Goal: Entertainment & Leisure: Consume media (video, audio)

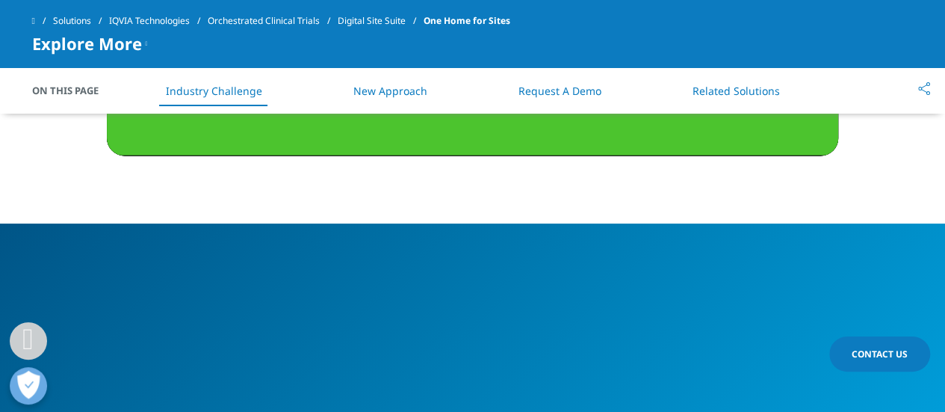
scroll to position [1565, 0]
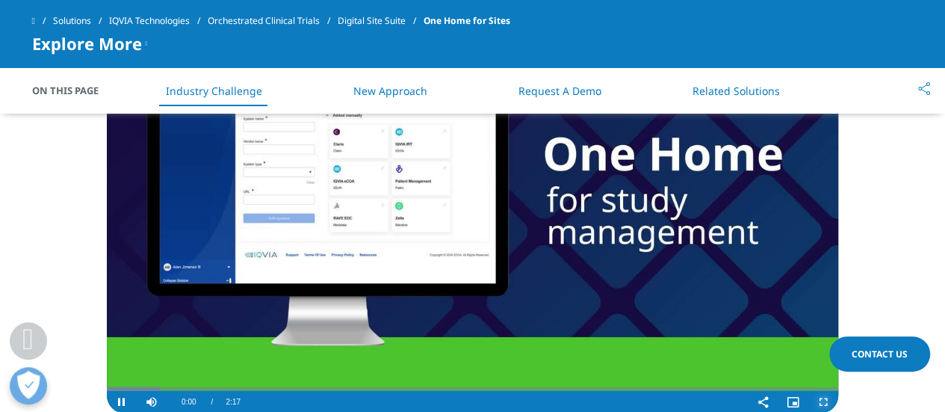
click at [826, 402] on span "Video Player" at bounding box center [824, 402] width 30 height 0
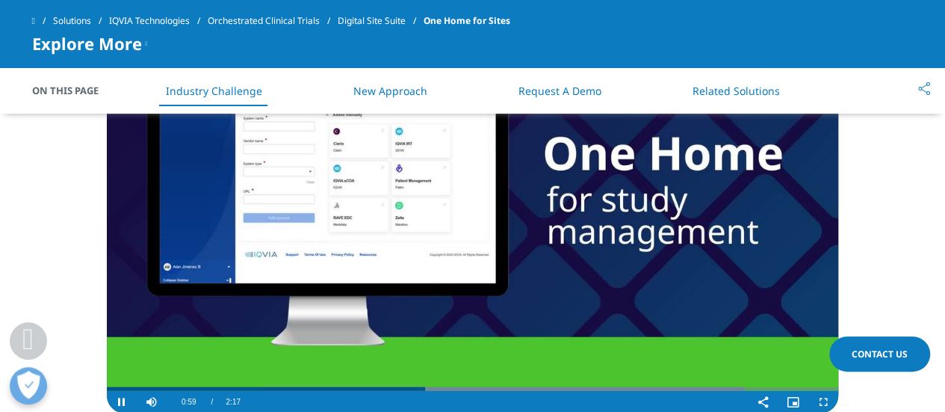
click at [377, 241] on video "Video Player" at bounding box center [473, 207] width 732 height 413
click at [122, 402] on span "Video Player" at bounding box center [122, 402] width 30 height 0
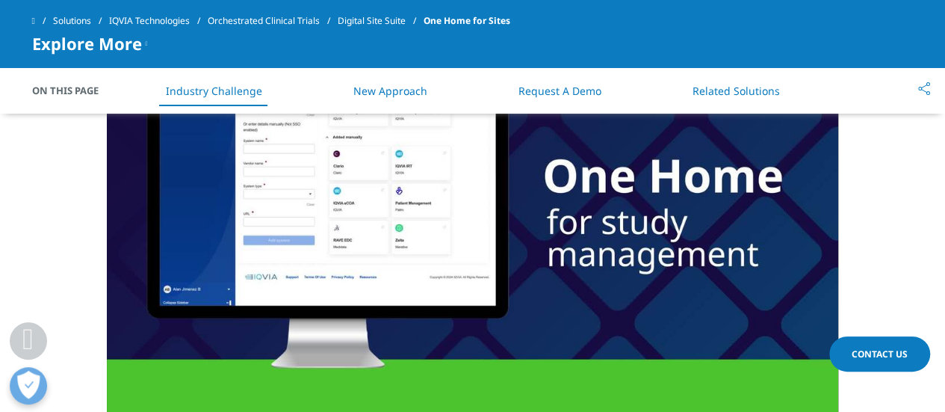
scroll to position [1542, 0]
click at [644, 228] on video "Video Player" at bounding box center [473, 229] width 732 height 413
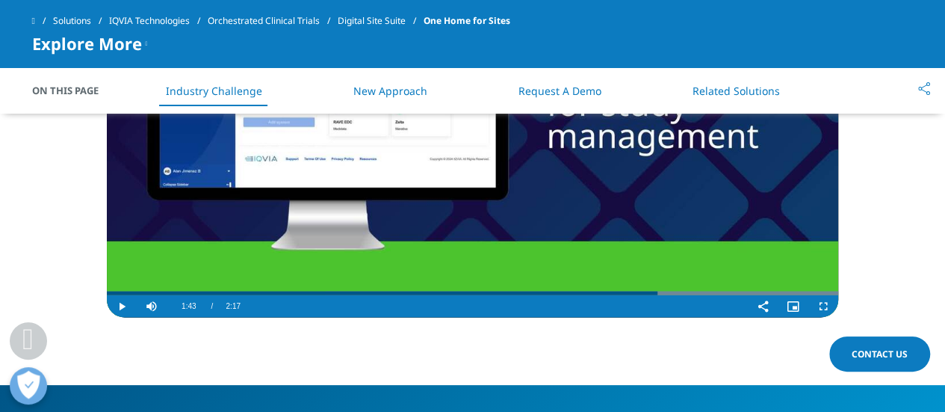
scroll to position [1677, 0]
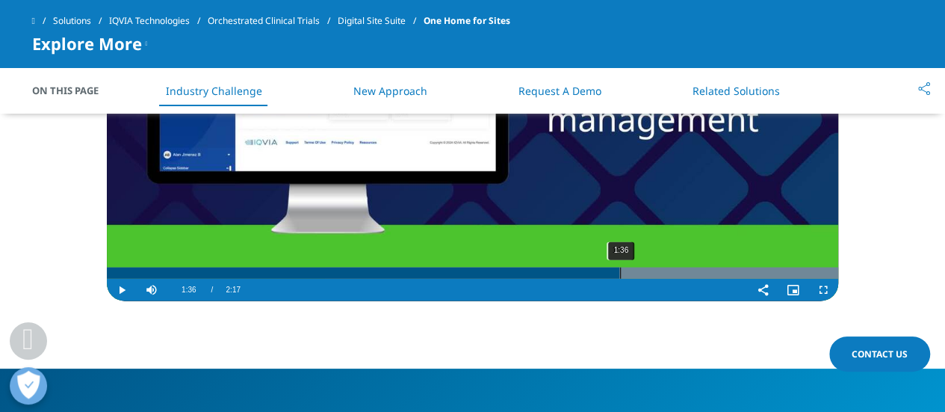
click at [620, 273] on div "1:36" at bounding box center [620, 273] width 1 height 11
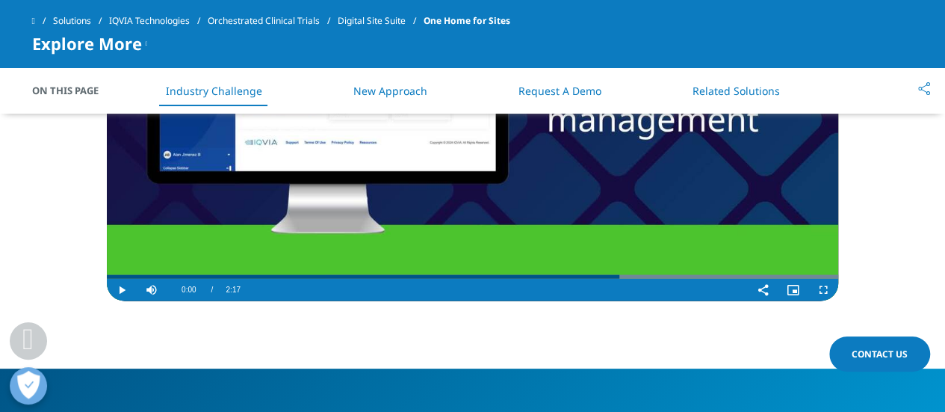
click at [575, 202] on video "Video Player" at bounding box center [473, 95] width 732 height 413
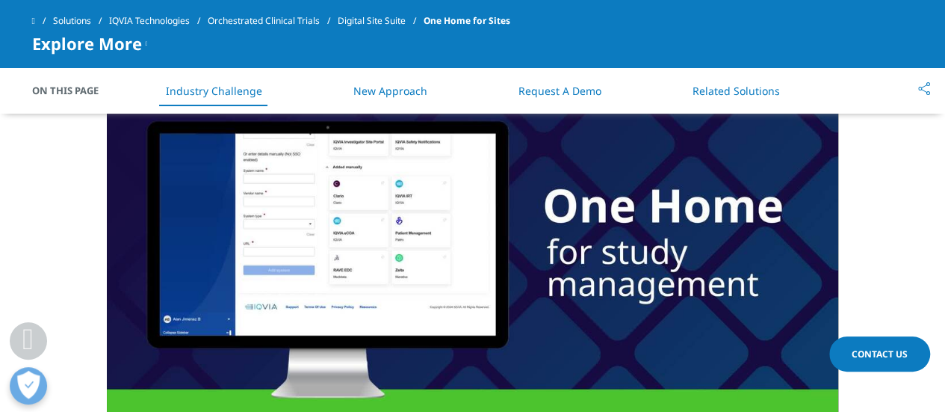
scroll to position [1514, 0]
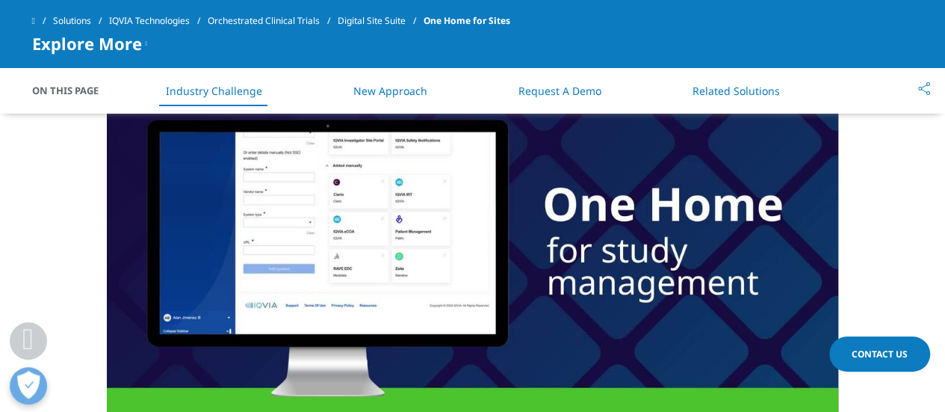
click at [528, 228] on video "Video Player" at bounding box center [473, 258] width 732 height 413
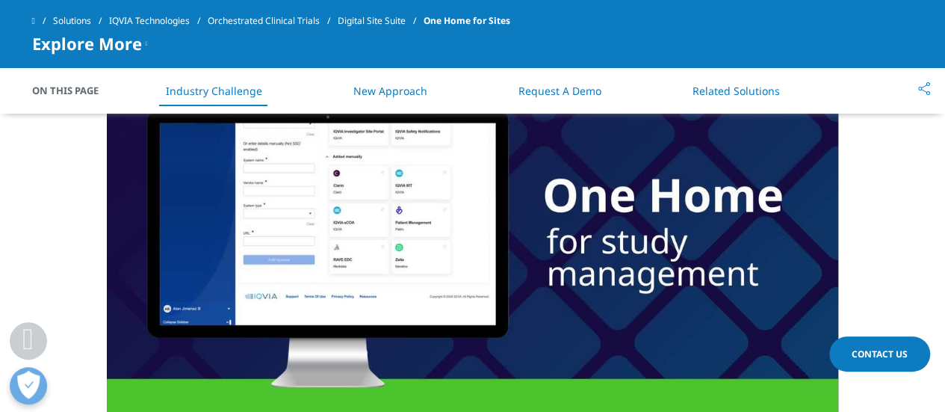
scroll to position [1525, 0]
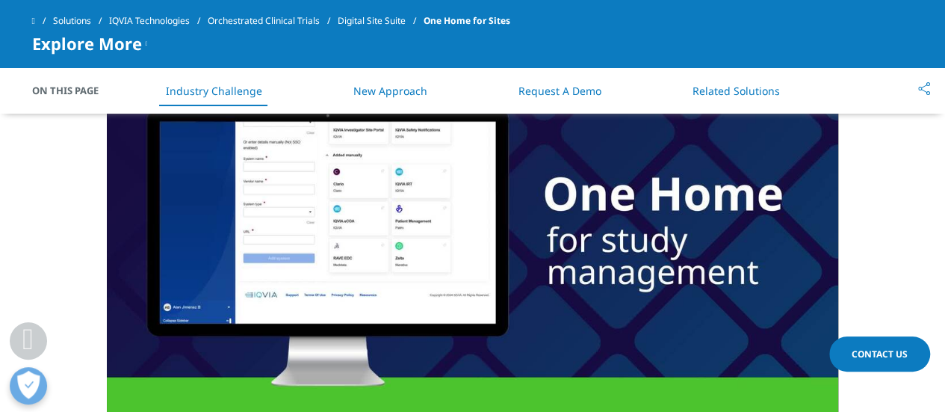
click at [534, 238] on video "Video Player" at bounding box center [473, 247] width 732 height 413
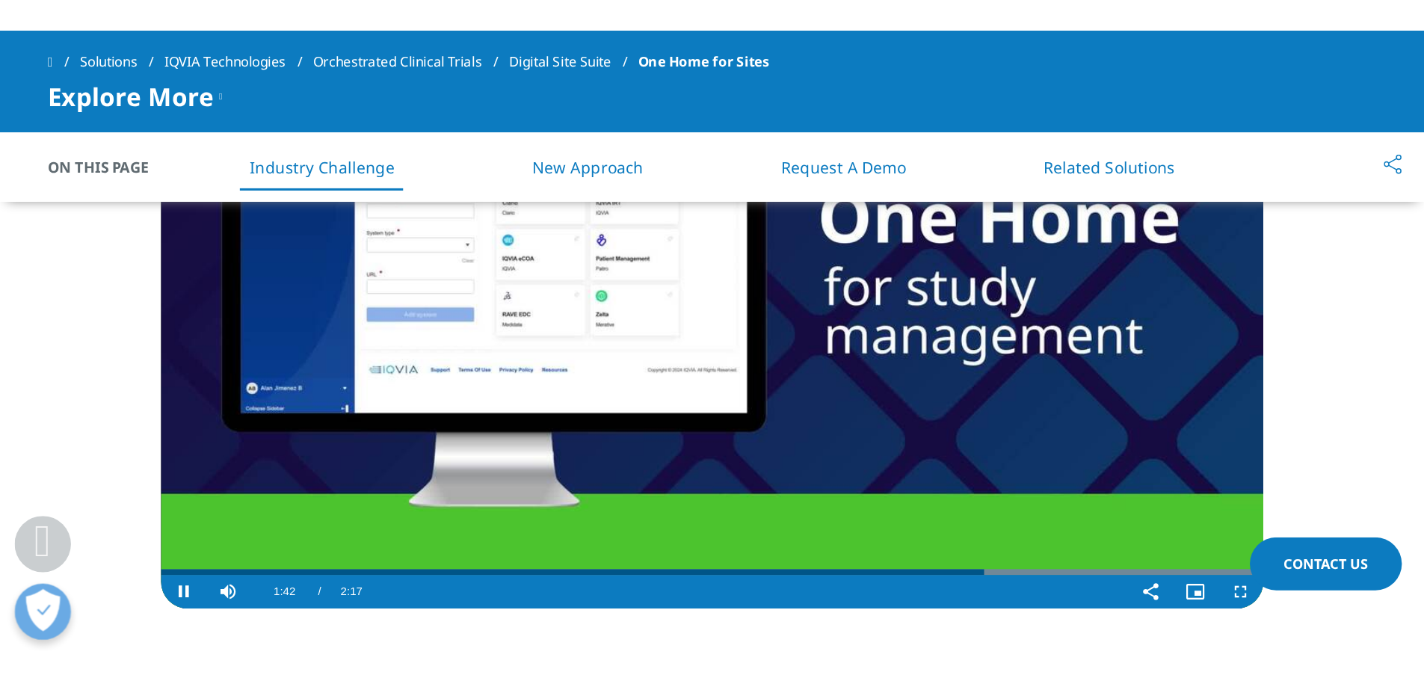
scroll to position [1596, 0]
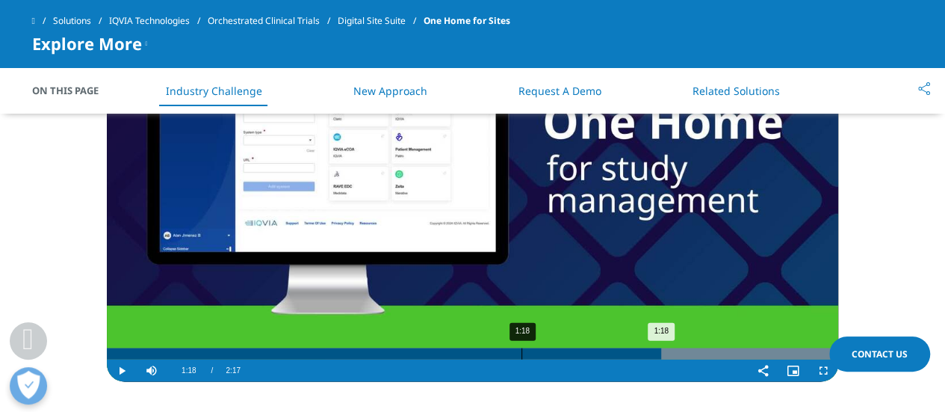
click at [522, 355] on div "1:18" at bounding box center [522, 353] width 1 height 11
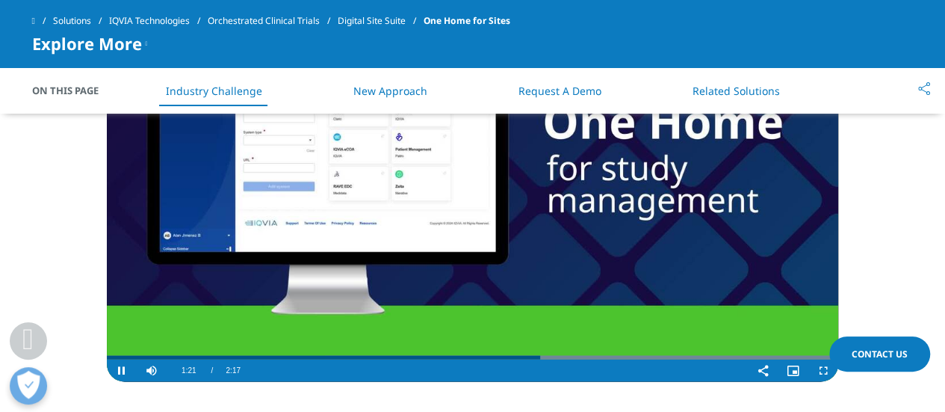
click at [682, 271] on video "Video Player" at bounding box center [473, 175] width 732 height 413
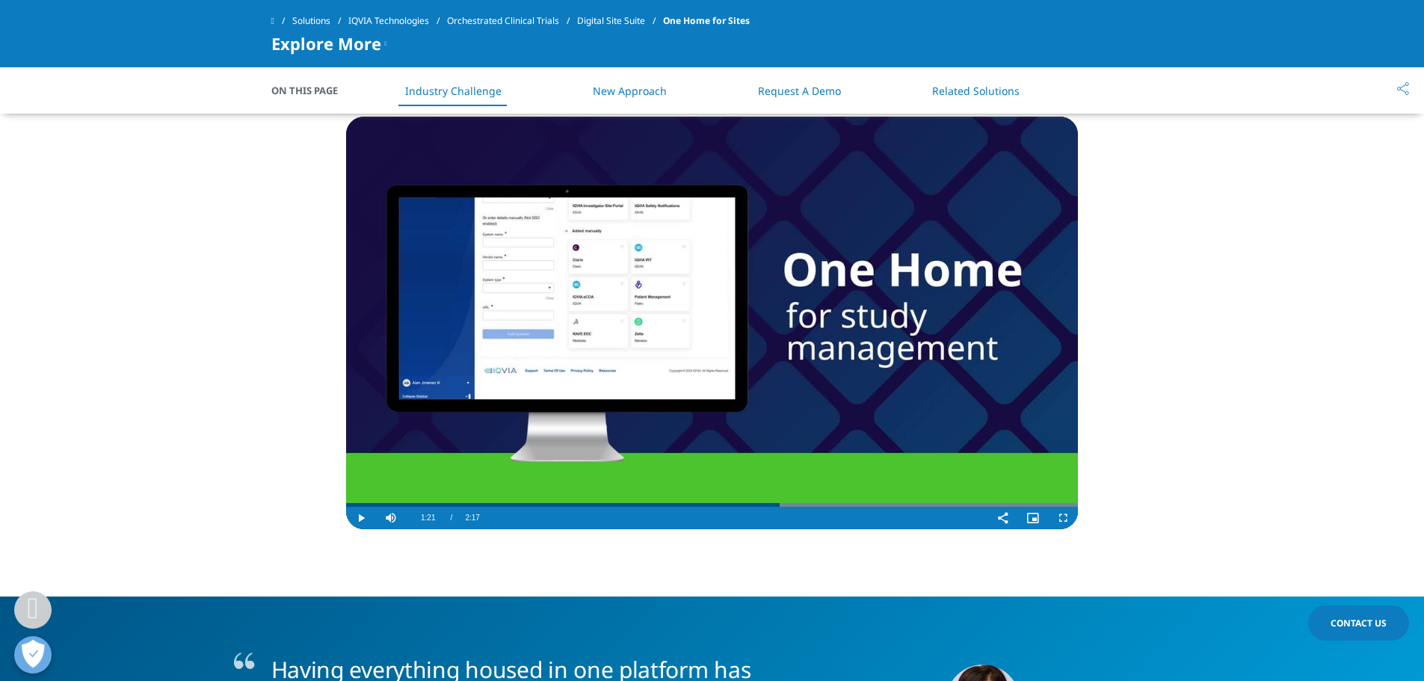
scroll to position [1447, 0]
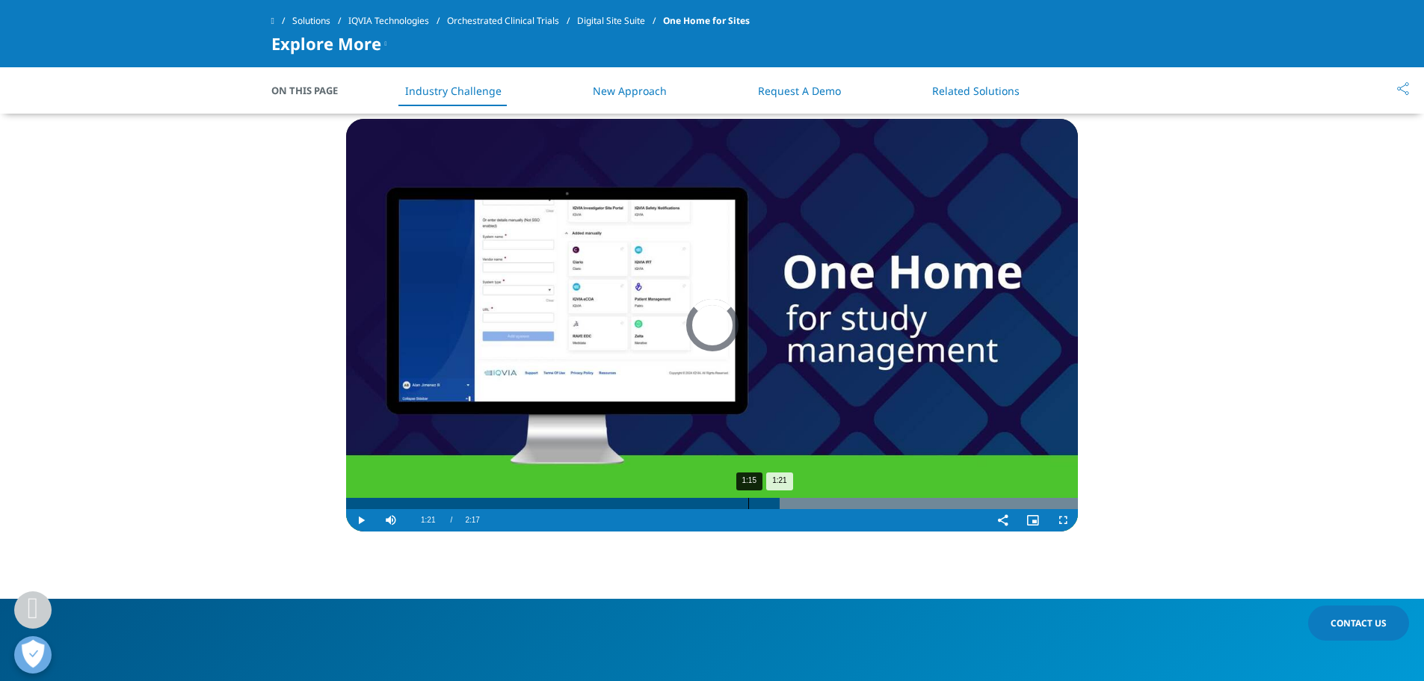
drag, startPoint x: 748, startPoint y: 505, endPoint x: 738, endPoint y: 504, distance: 10.6
click at [748, 411] on div "1:15" at bounding box center [748, 503] width 1 height 11
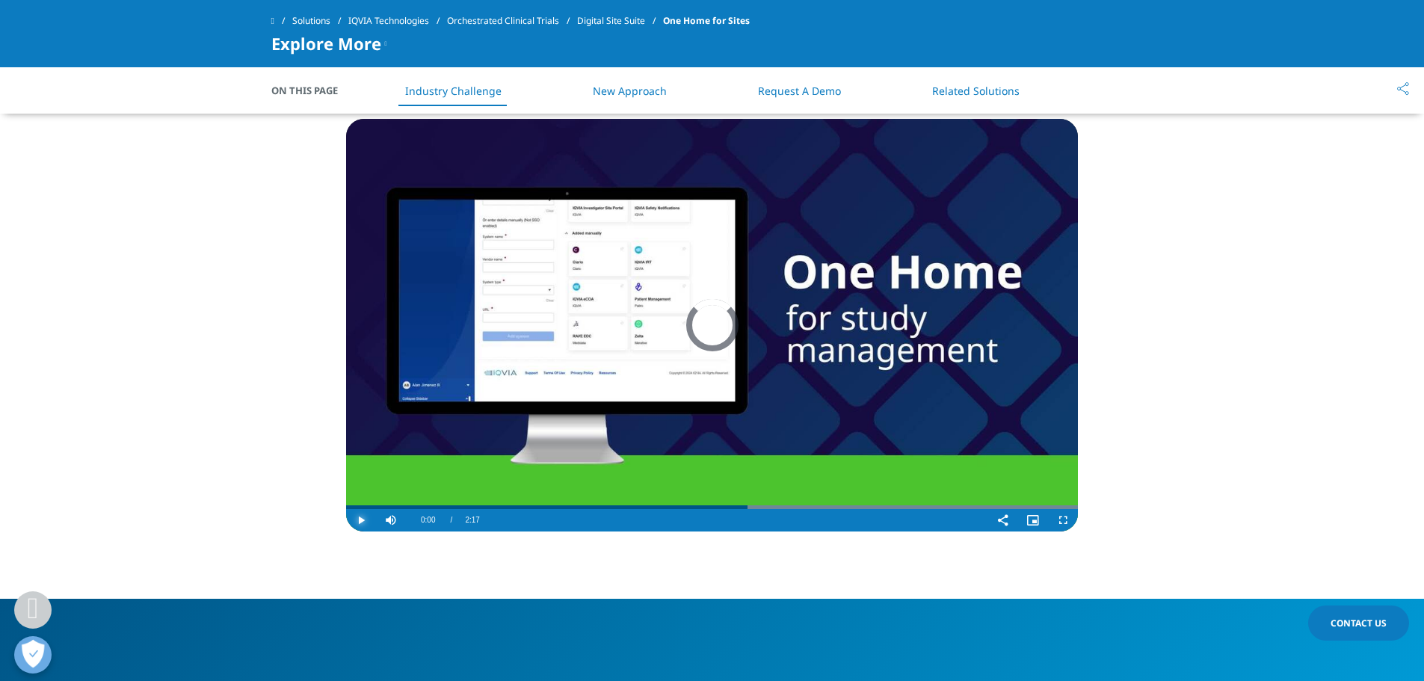
click at [363, 411] on span "Video Player" at bounding box center [361, 520] width 30 height 0
click at [351, 411] on span "Video Player" at bounding box center [361, 520] width 30 height 0
click at [356, 411] on span "Video Player" at bounding box center [361, 520] width 30 height 0
click at [667, 411] on video "Video Player" at bounding box center [712, 325] width 732 height 413
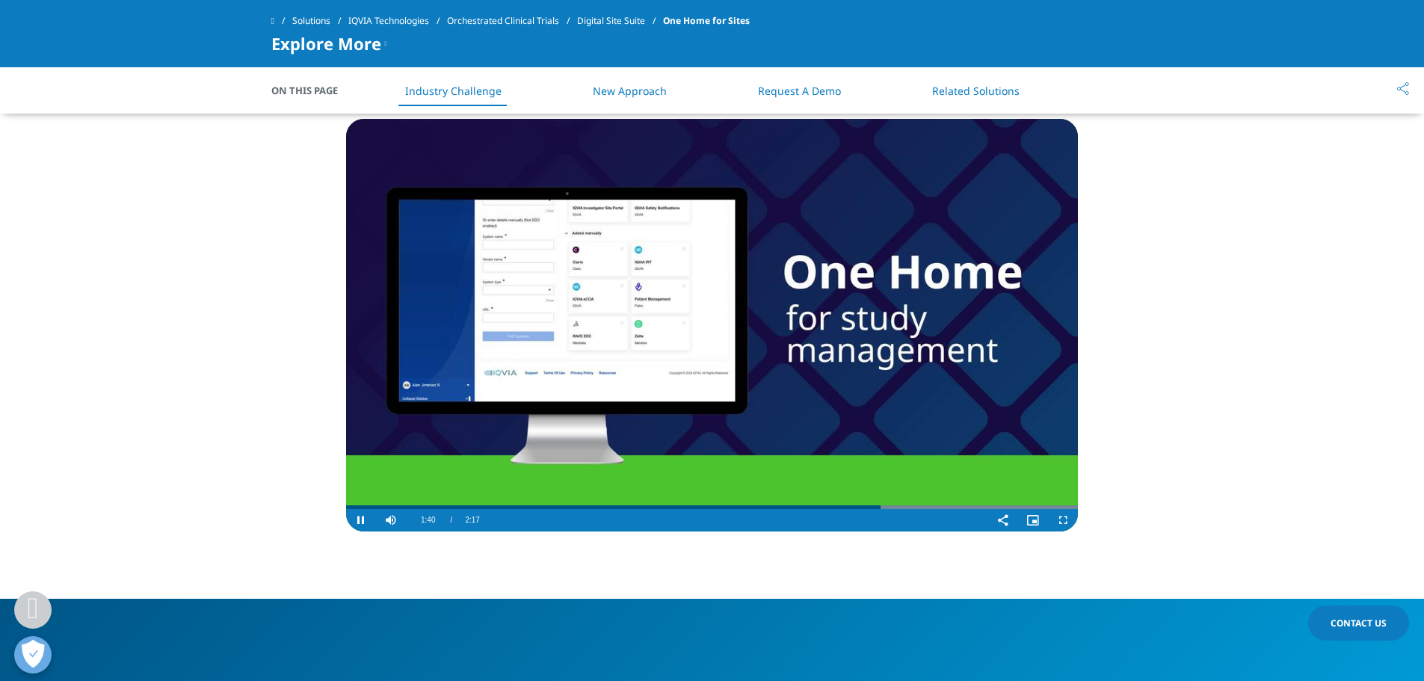
click at [821, 353] on video "Video Player" at bounding box center [712, 325] width 732 height 413
click at [578, 332] on video "Video Player" at bounding box center [712, 325] width 732 height 413
click at [361, 411] on span "Video Player" at bounding box center [361, 520] width 30 height 0
click at [359, 411] on span "Video Player" at bounding box center [361, 520] width 30 height 0
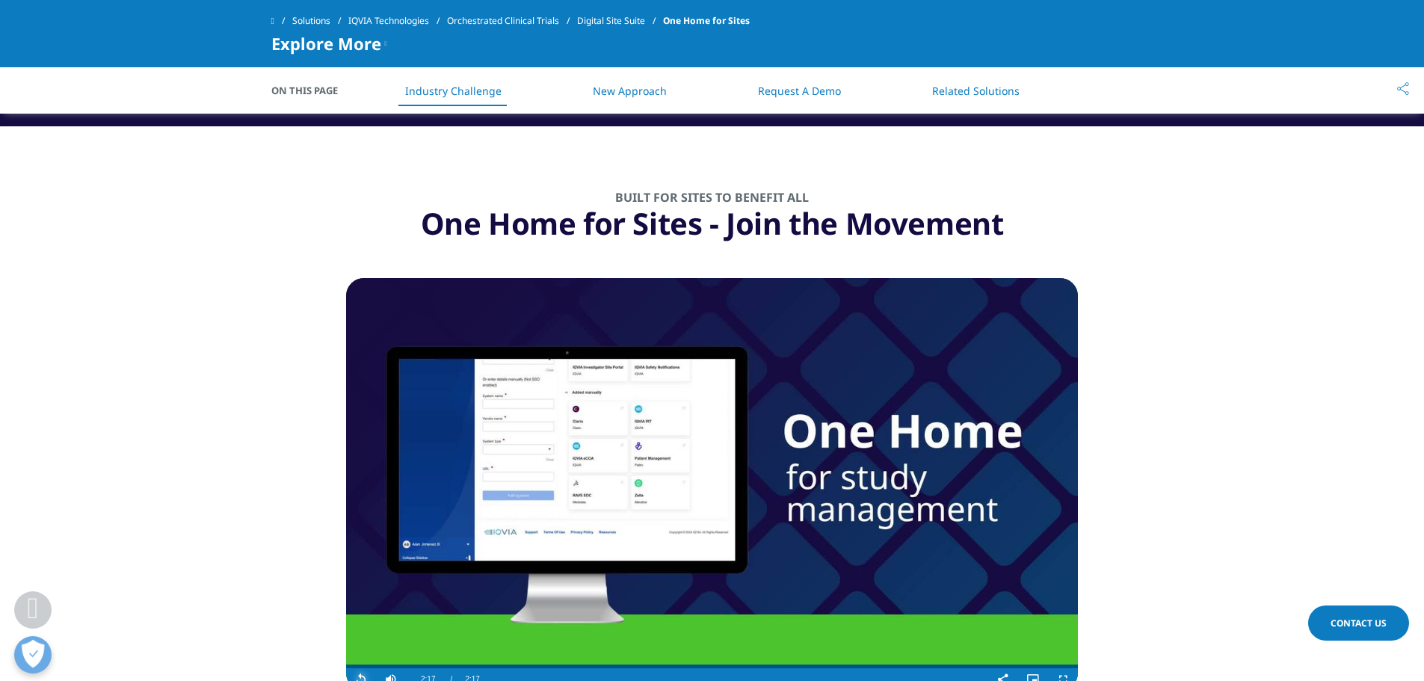
scroll to position [1372, 0]
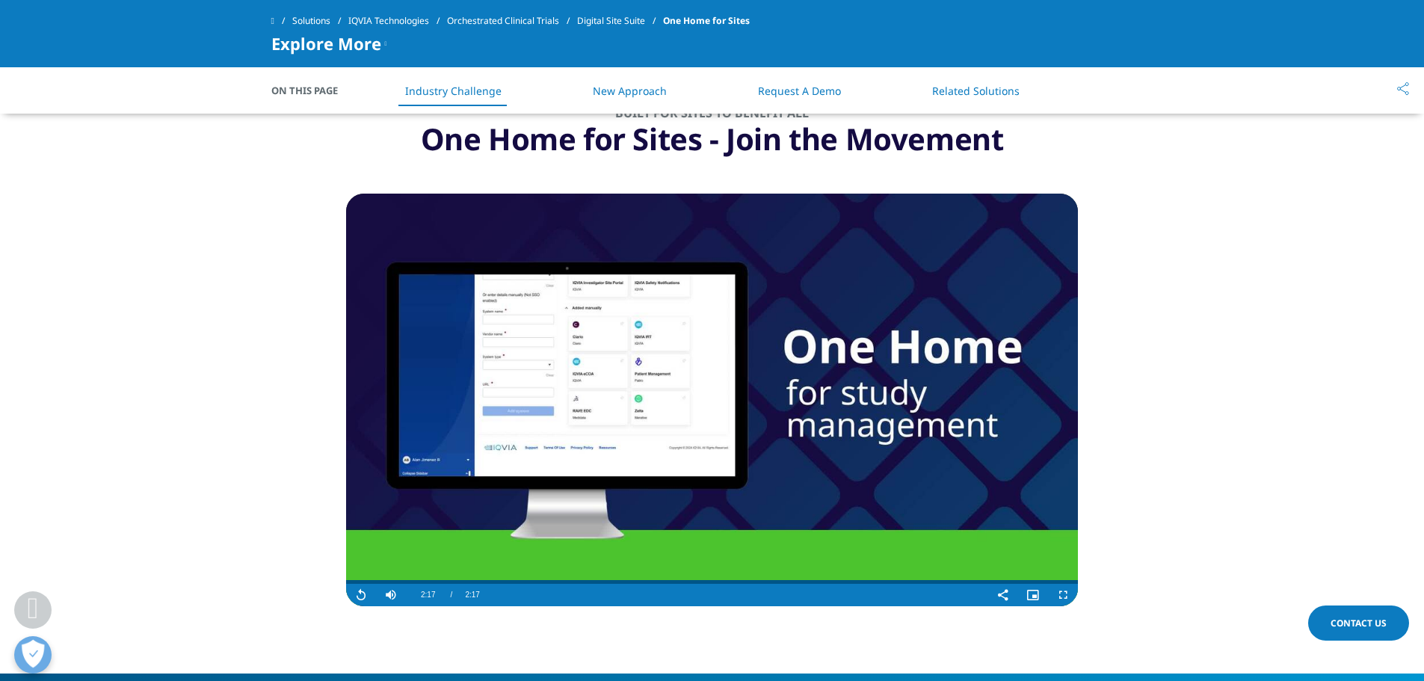
click at [581, 331] on video "Video Player" at bounding box center [712, 400] width 732 height 413
click at [588, 330] on video "Video Player" at bounding box center [712, 400] width 732 height 413
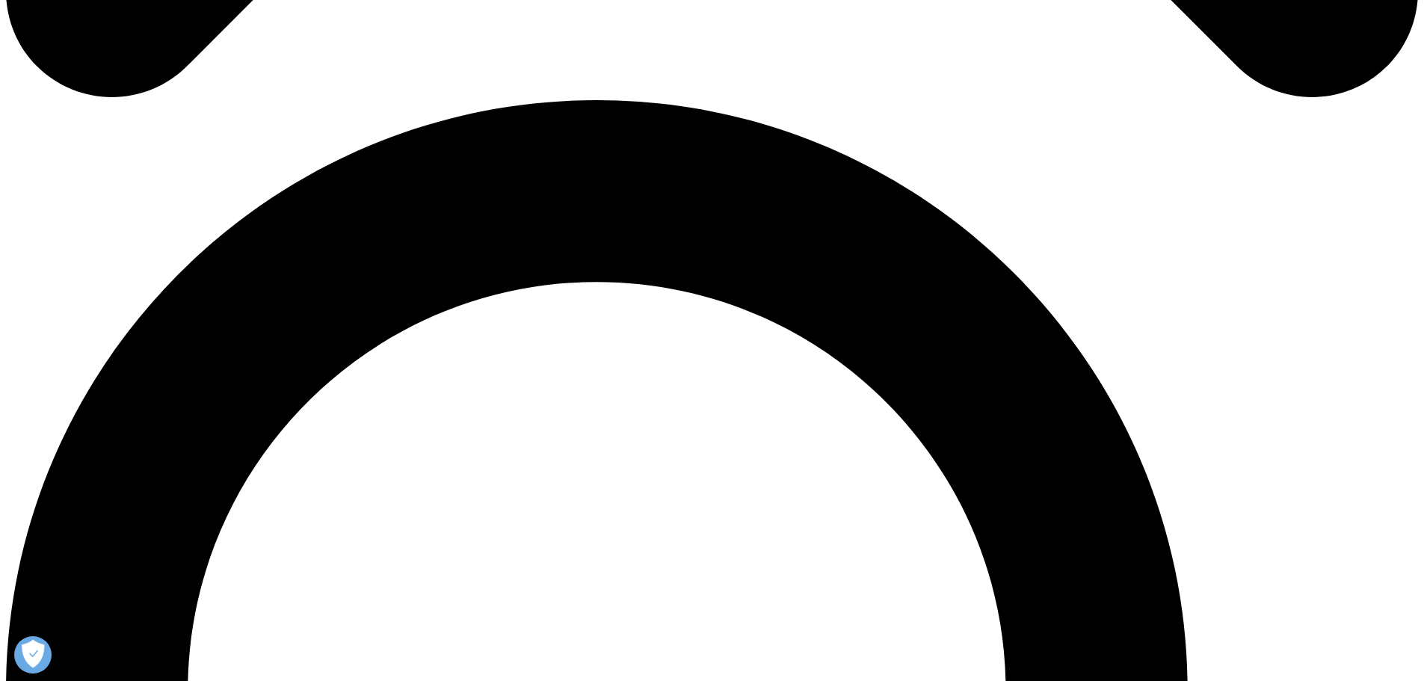
scroll to position [1188, 0]
